Goal: Browse casually

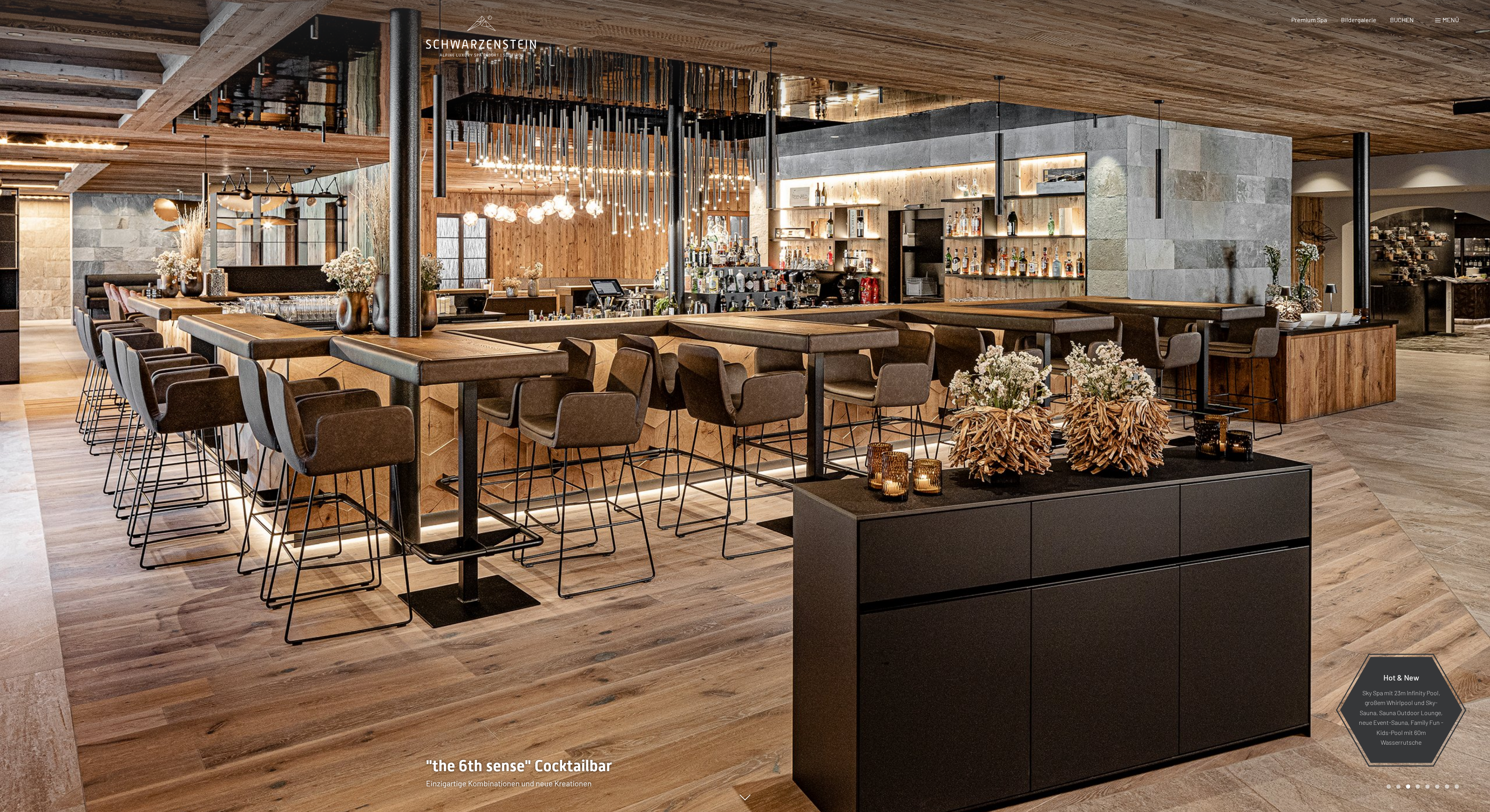
drag, startPoint x: 497, startPoint y: 499, endPoint x: 519, endPoint y: 464, distance: 41.3
click at [496, 811] on div at bounding box center [744, 812] width 638 height 0
click at [892, 446] on div at bounding box center [1118, 406] width 745 height 812
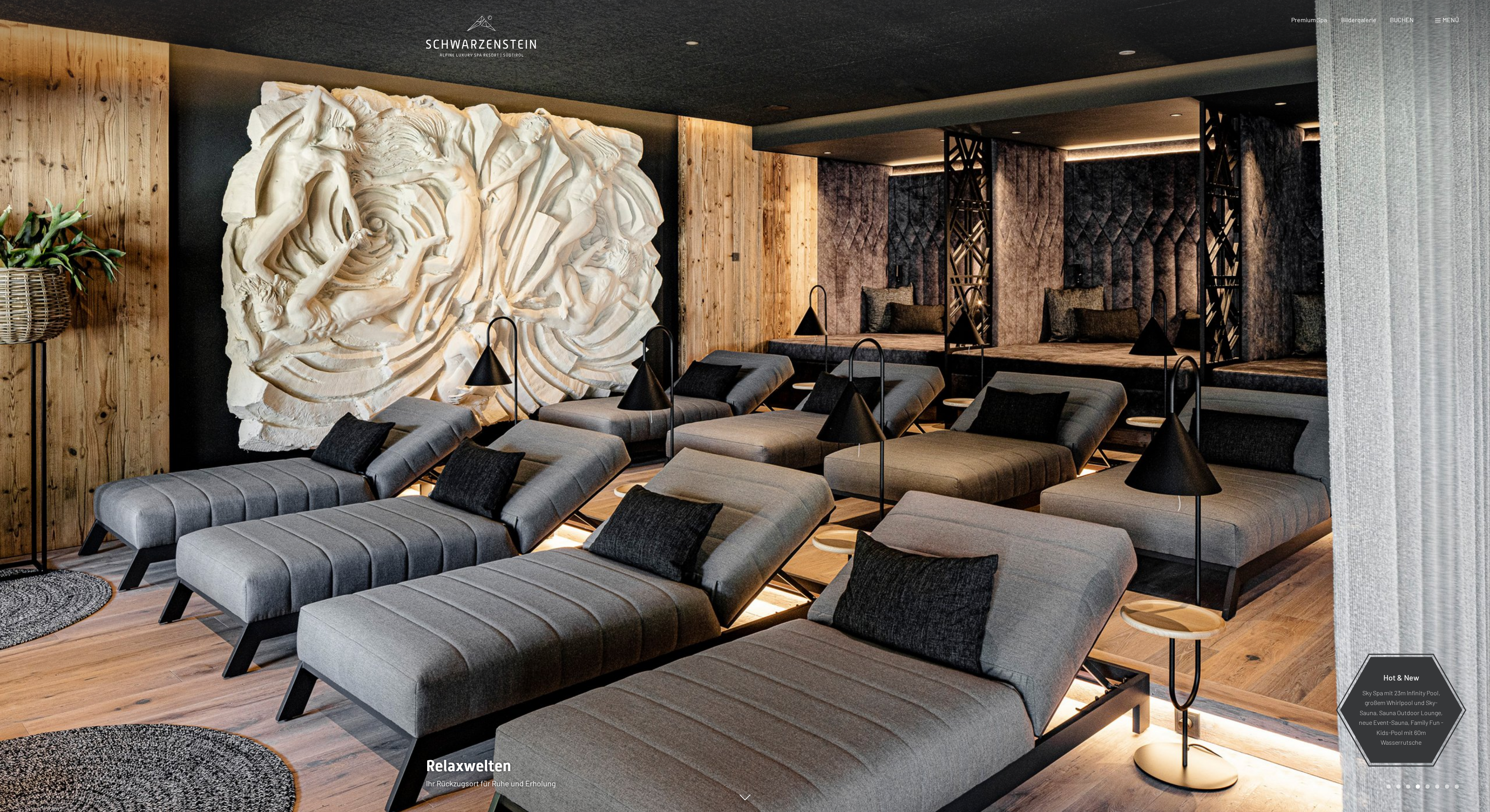
click at [891, 446] on div at bounding box center [1118, 406] width 745 height 812
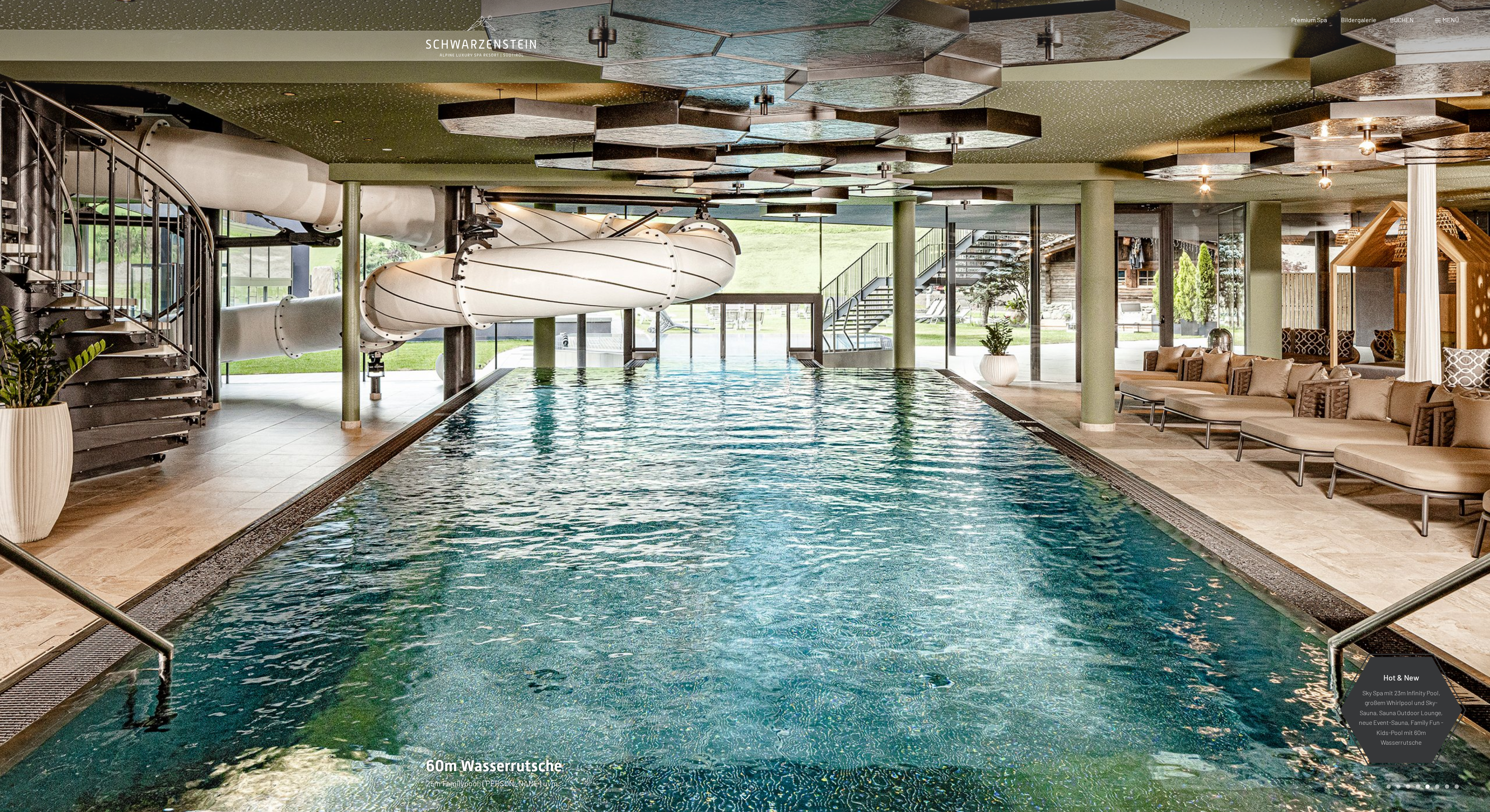
click at [259, 438] on div at bounding box center [372, 406] width 745 height 812
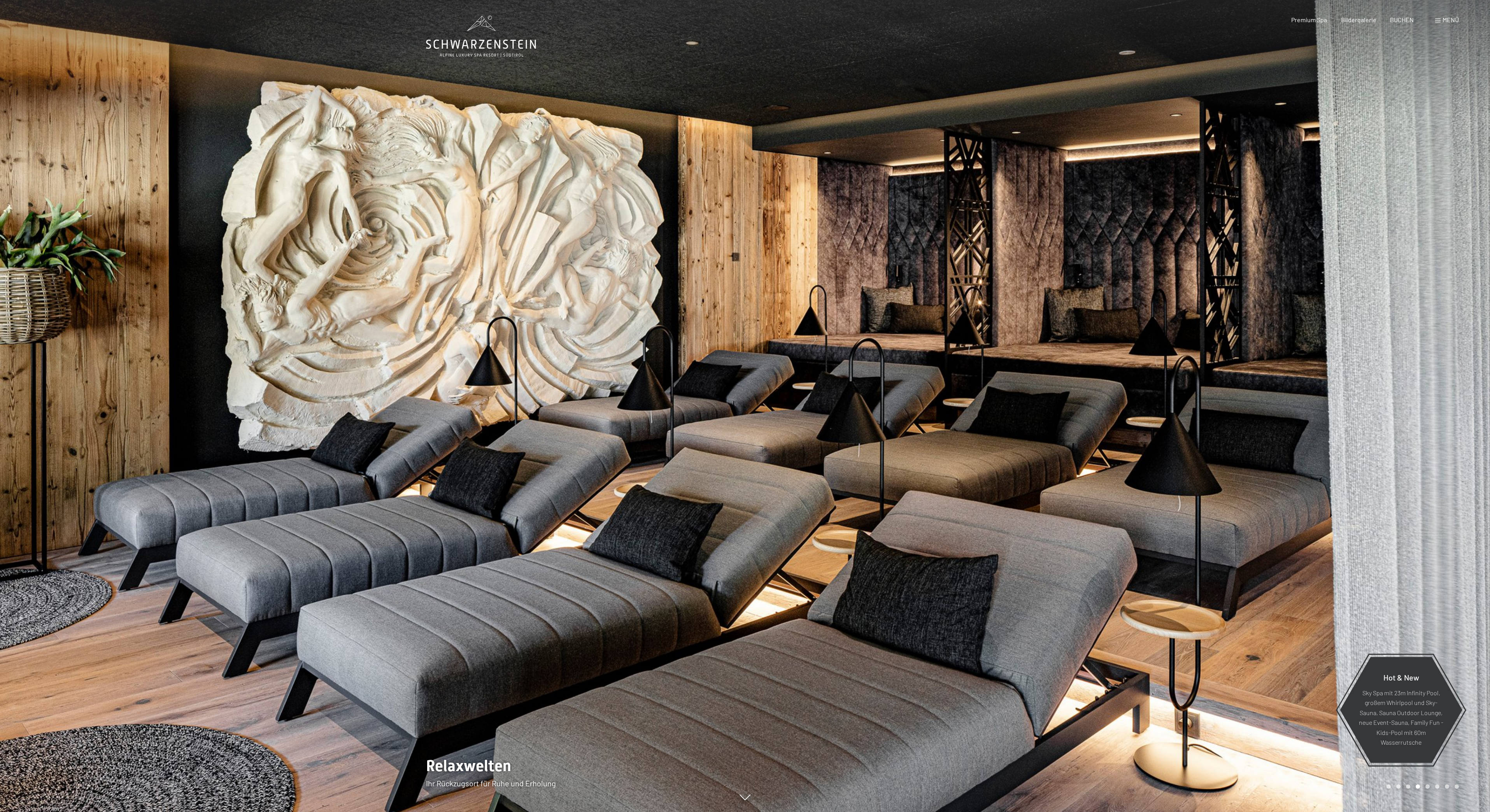
click at [902, 358] on div at bounding box center [1118, 406] width 745 height 812
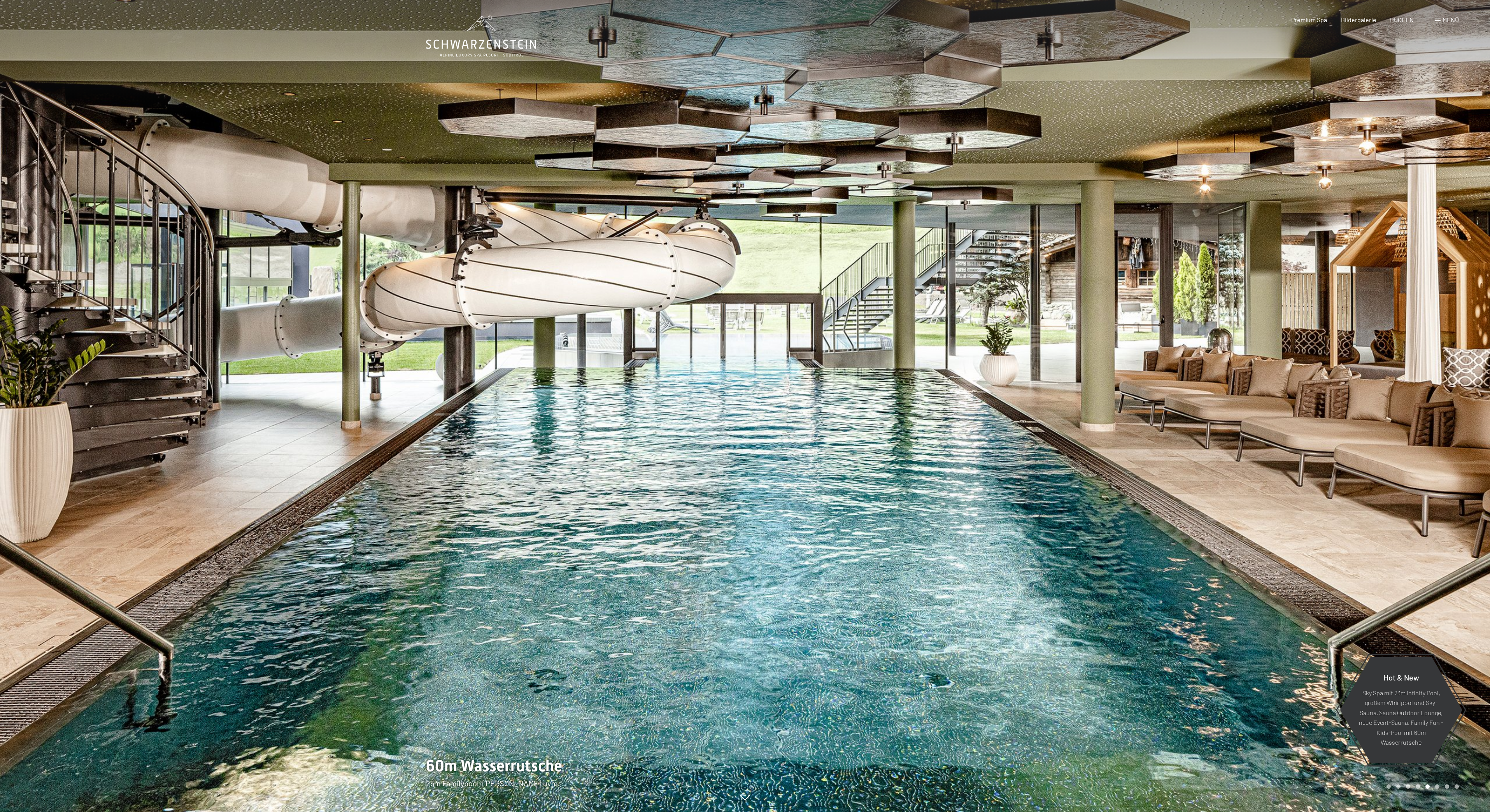
click at [900, 377] on div at bounding box center [1118, 406] width 745 height 812
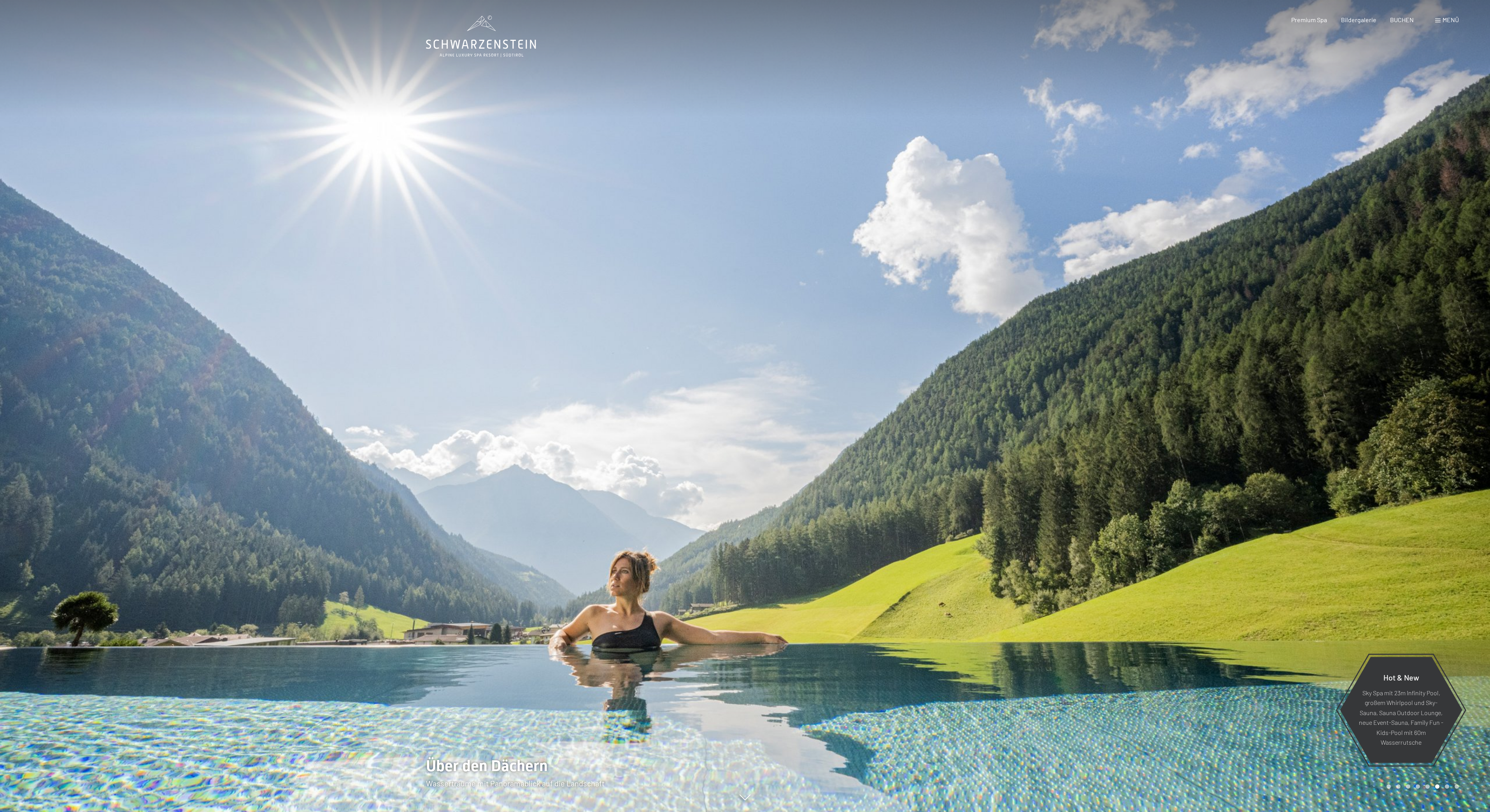
click at [900, 406] on div at bounding box center [1118, 406] width 745 height 812
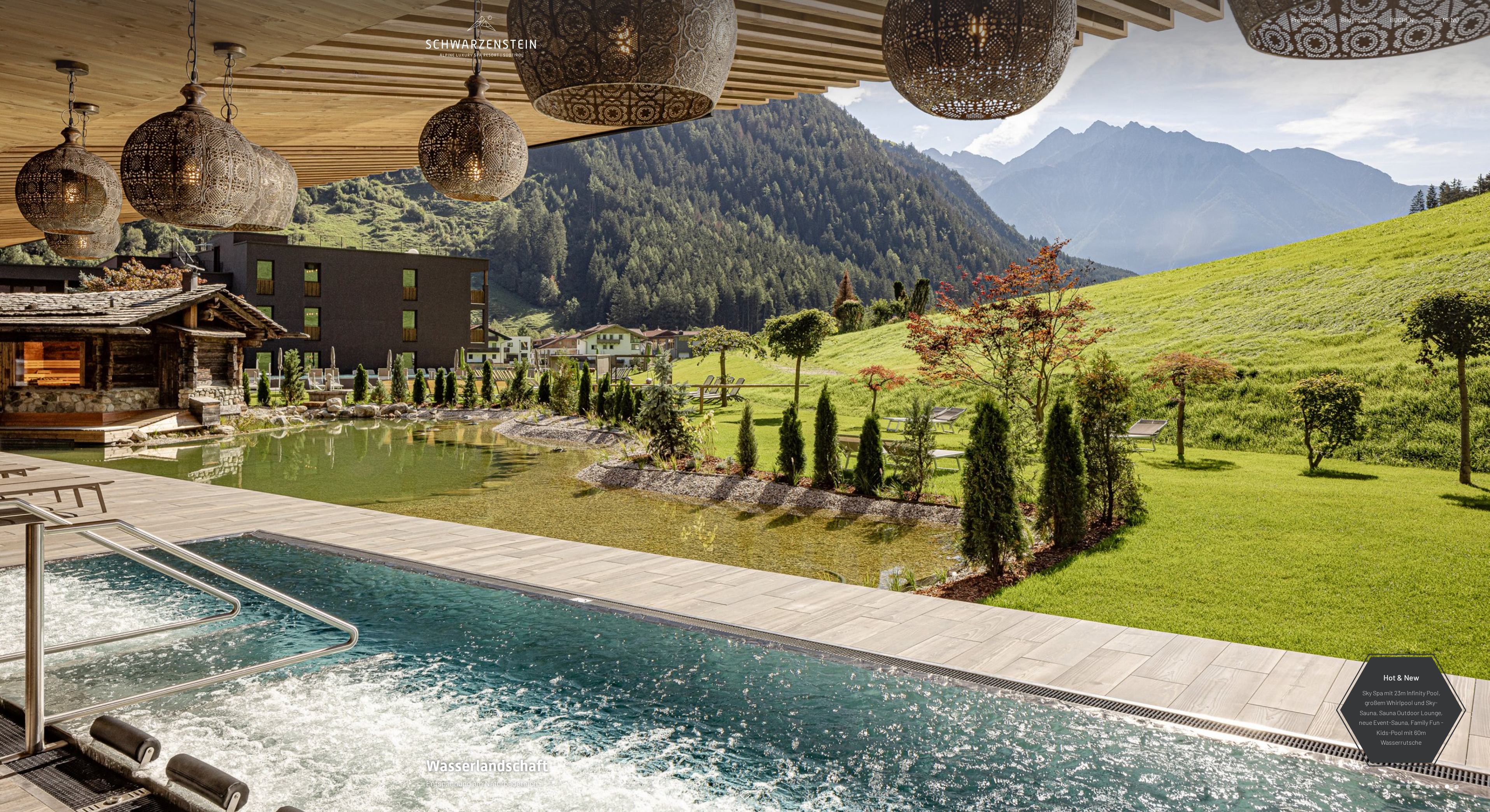
click at [892, 491] on div at bounding box center [1118, 406] width 745 height 812
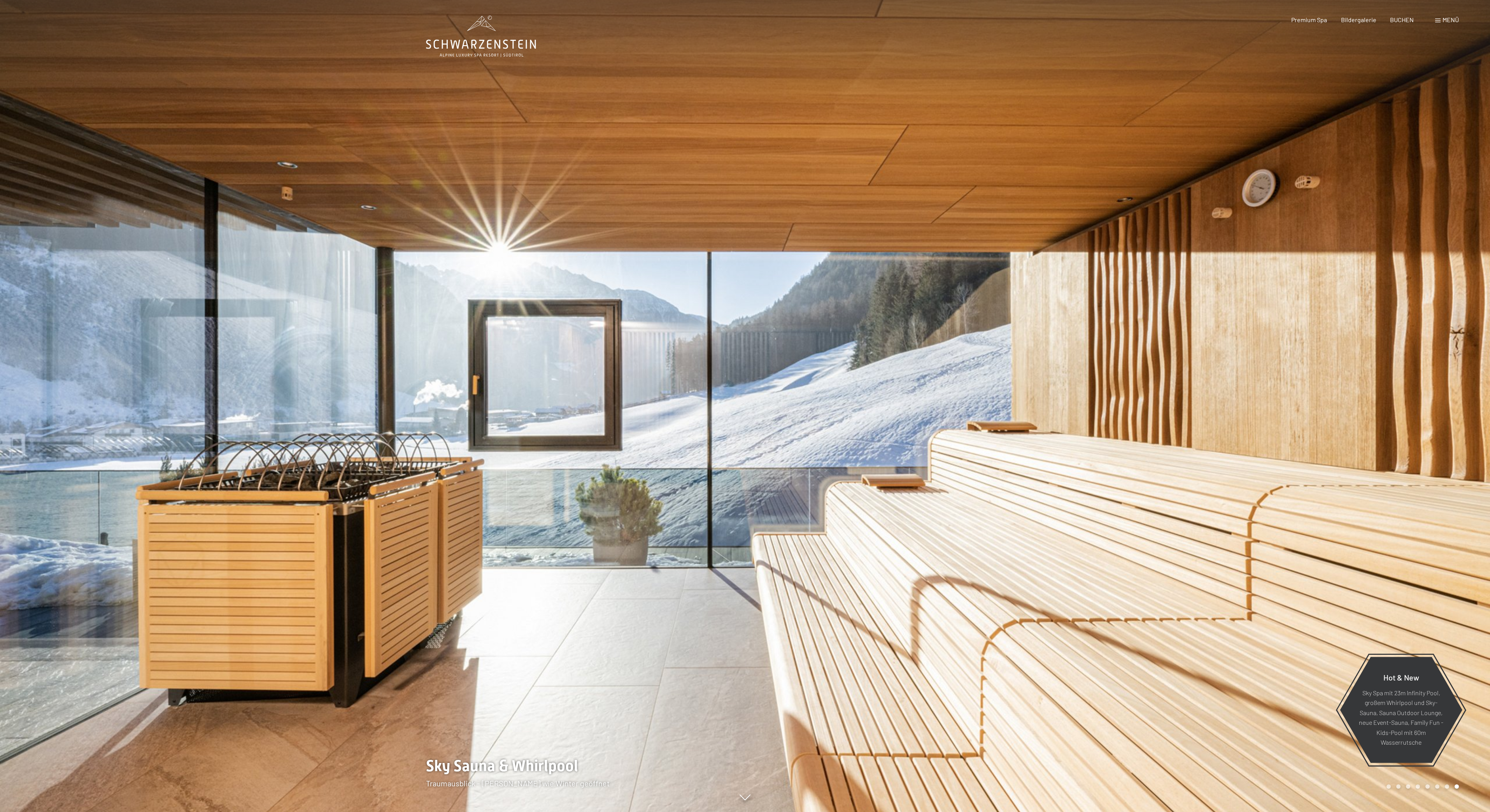
click at [1107, 571] on div at bounding box center [1118, 406] width 745 height 812
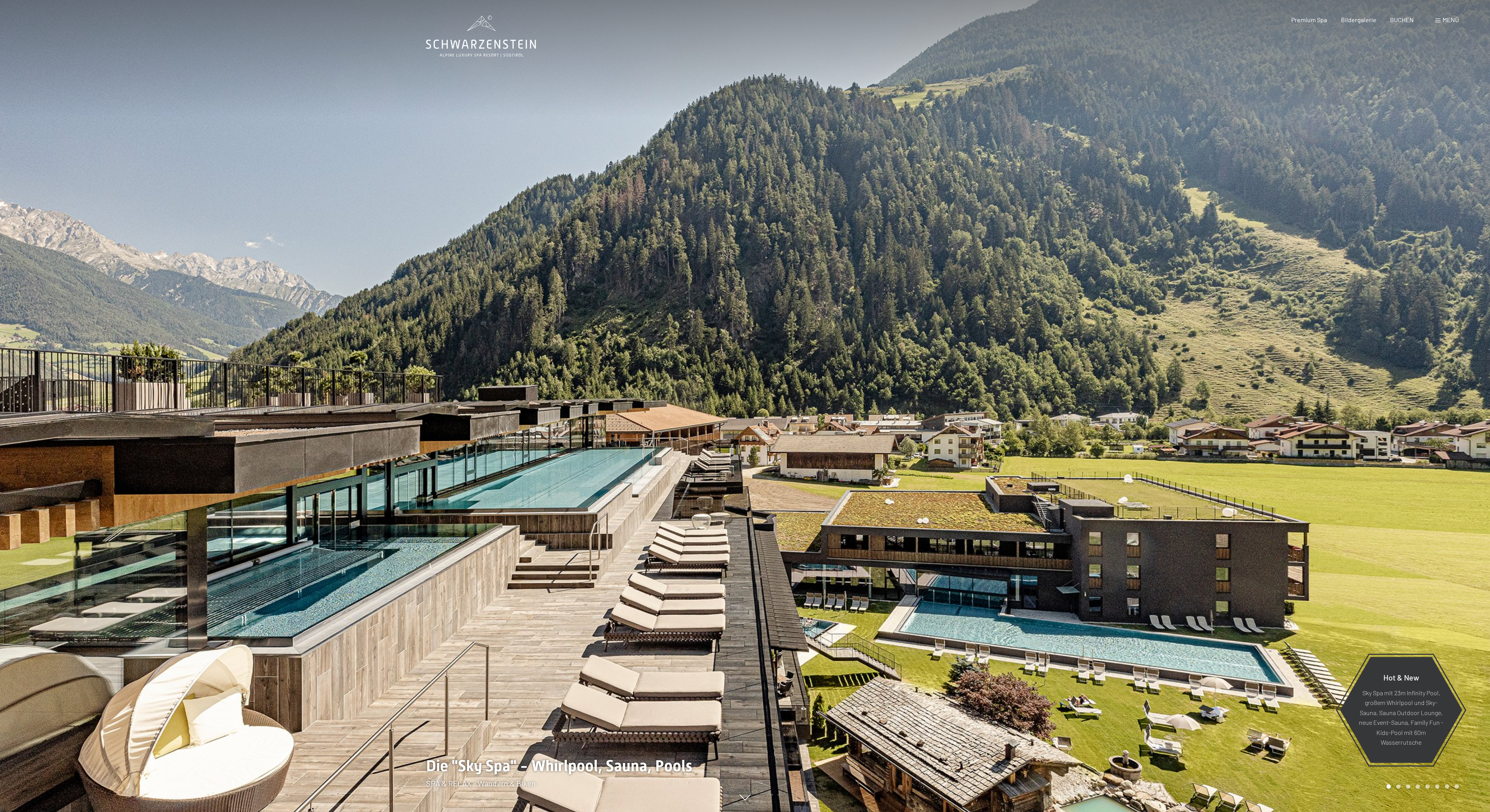
click at [803, 370] on div at bounding box center [1118, 406] width 745 height 812
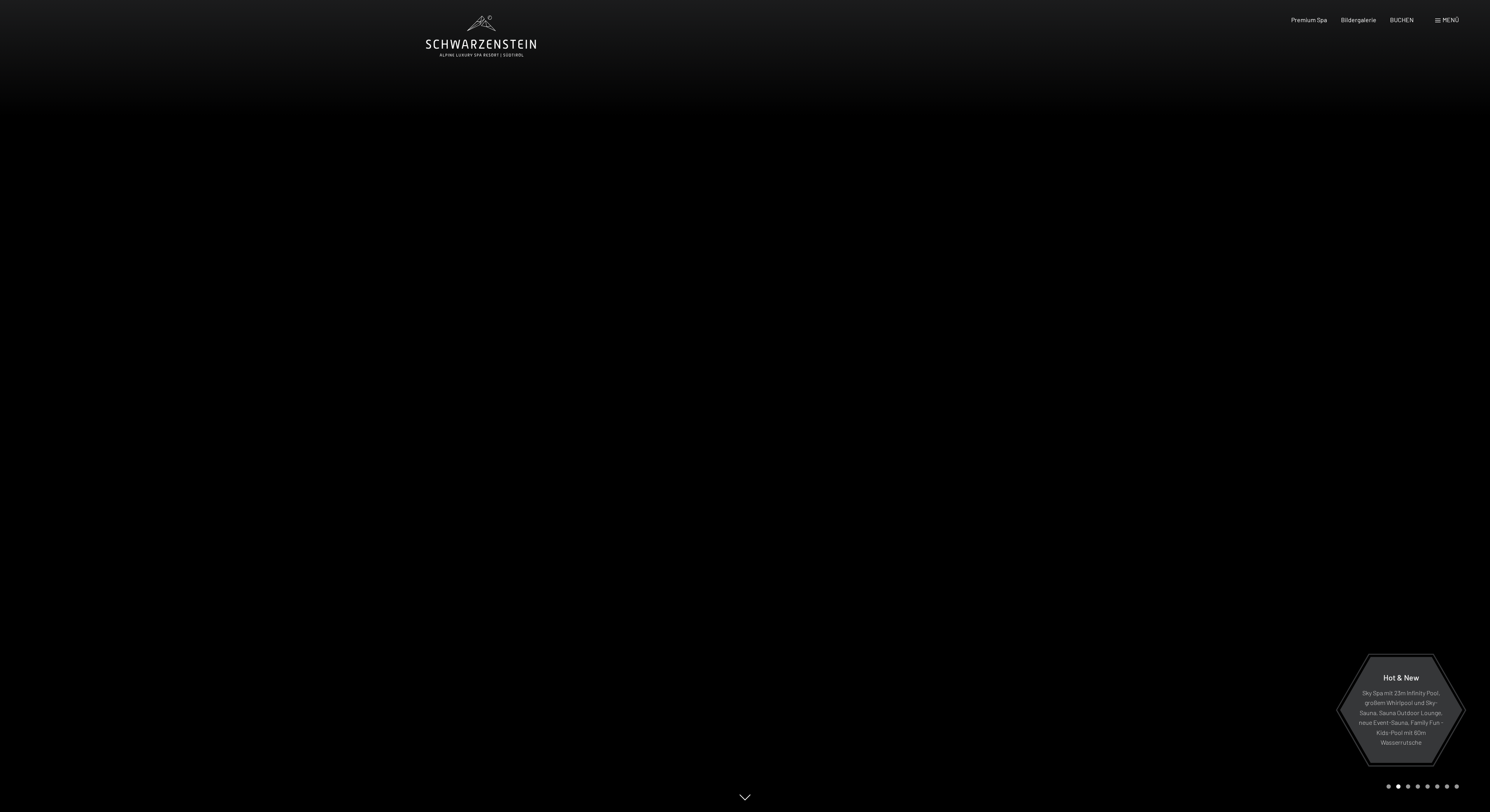
click at [886, 499] on div at bounding box center [1118, 406] width 745 height 812
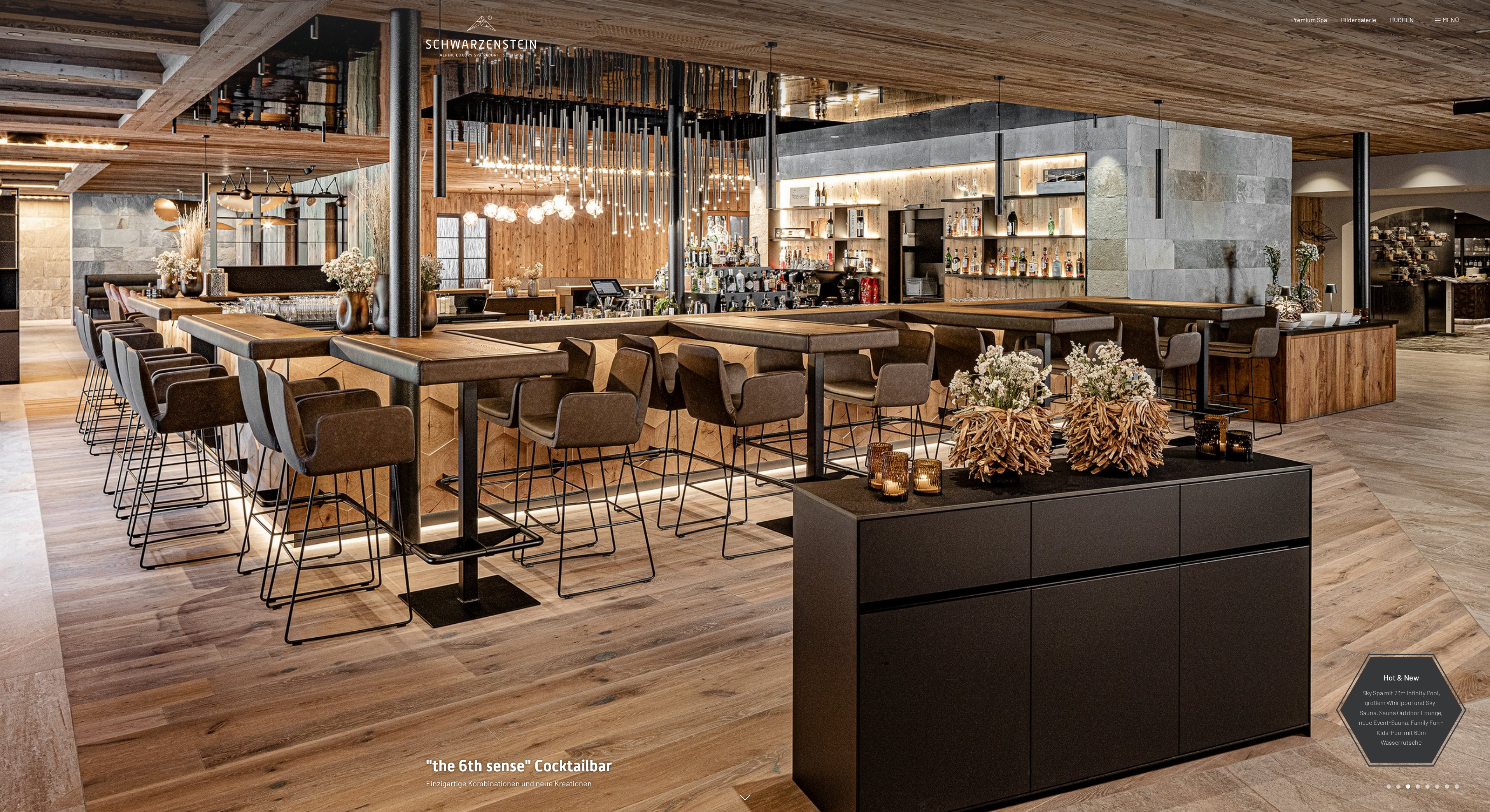
click at [887, 497] on div at bounding box center [1118, 406] width 745 height 812
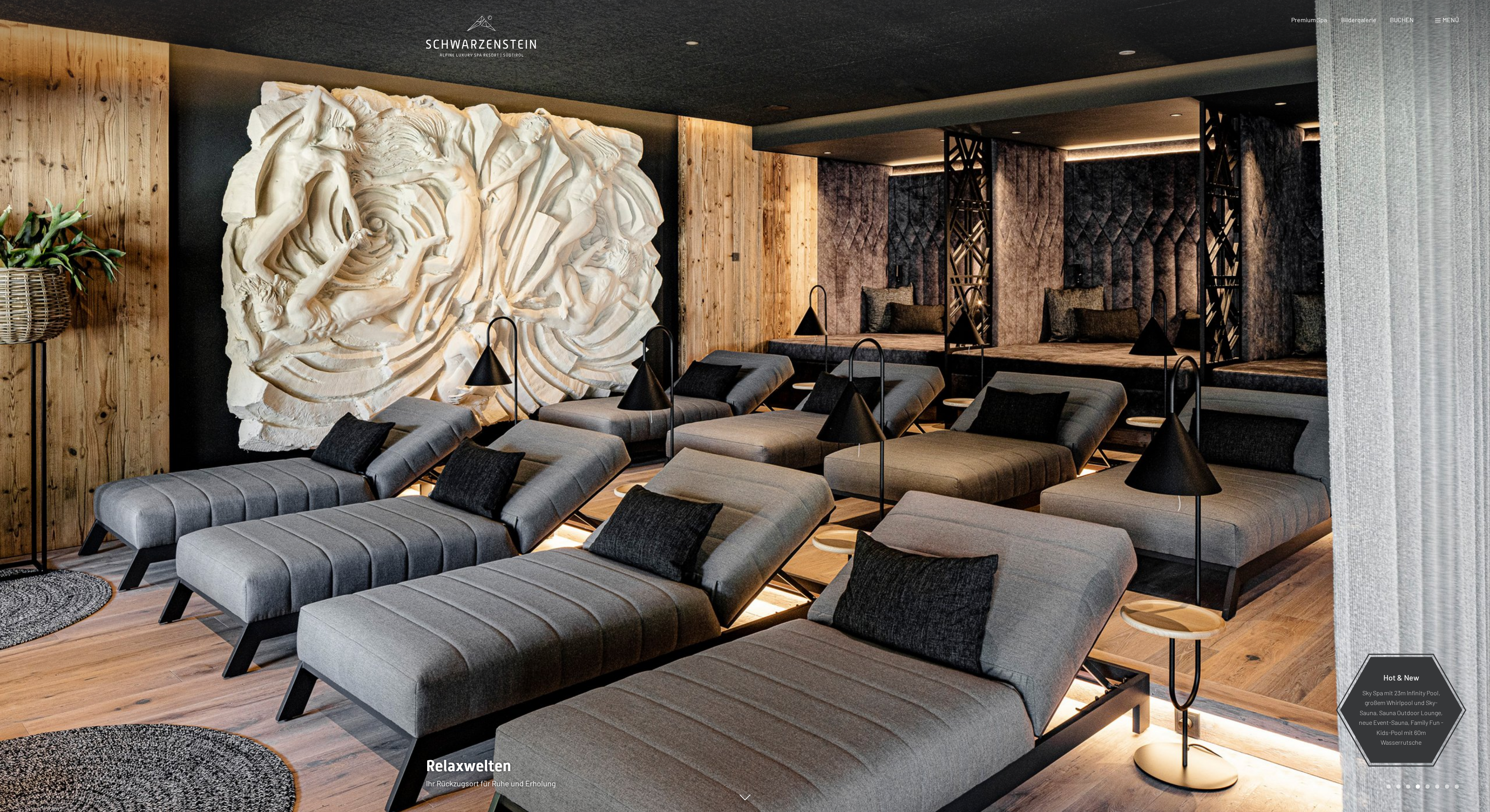
click at [958, 574] on div at bounding box center [1118, 406] width 745 height 812
